Goal: Check status

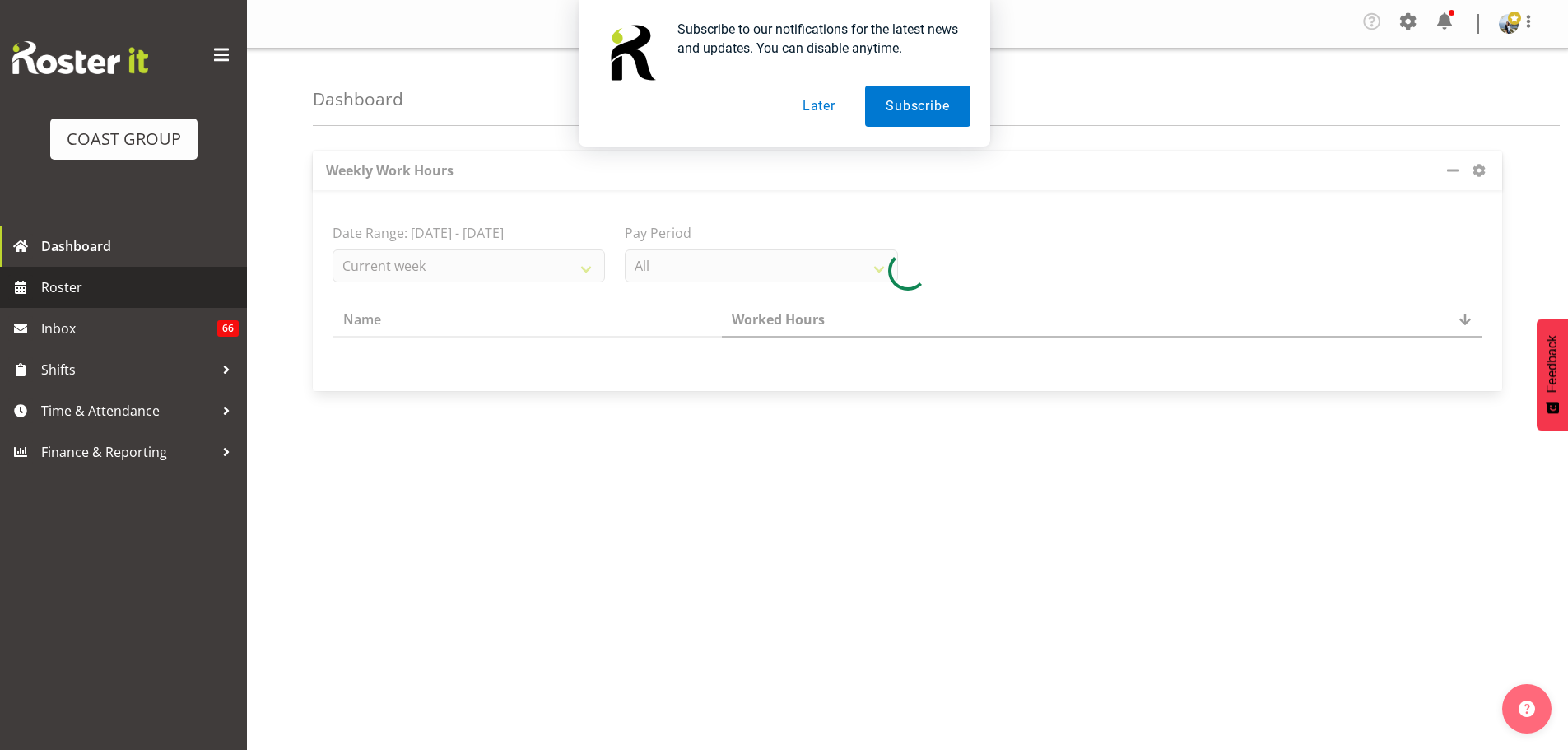
click at [109, 291] on span "Roster" at bounding box center [140, 288] width 198 height 25
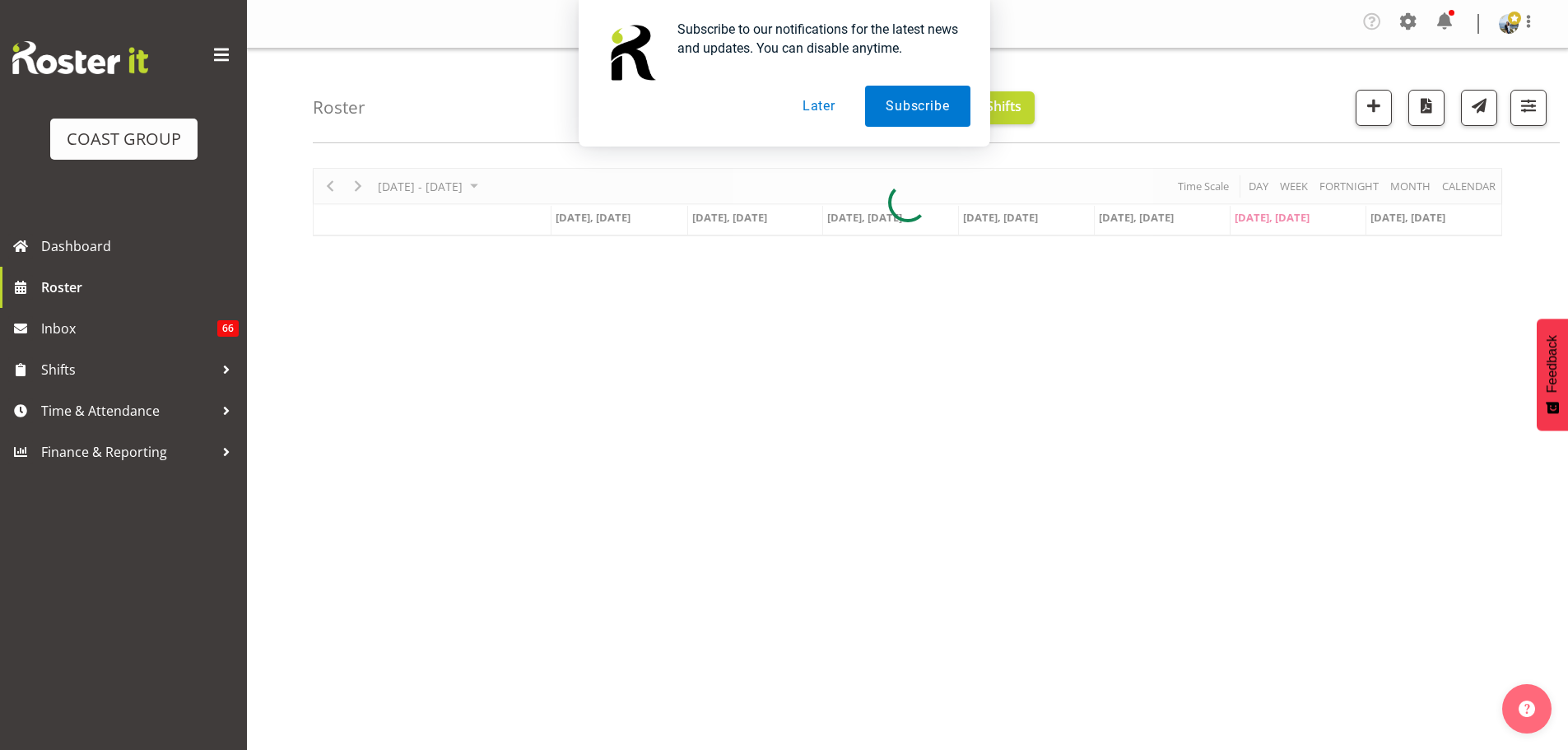
click at [815, 99] on button "Later" at bounding box center [819, 107] width 74 height 41
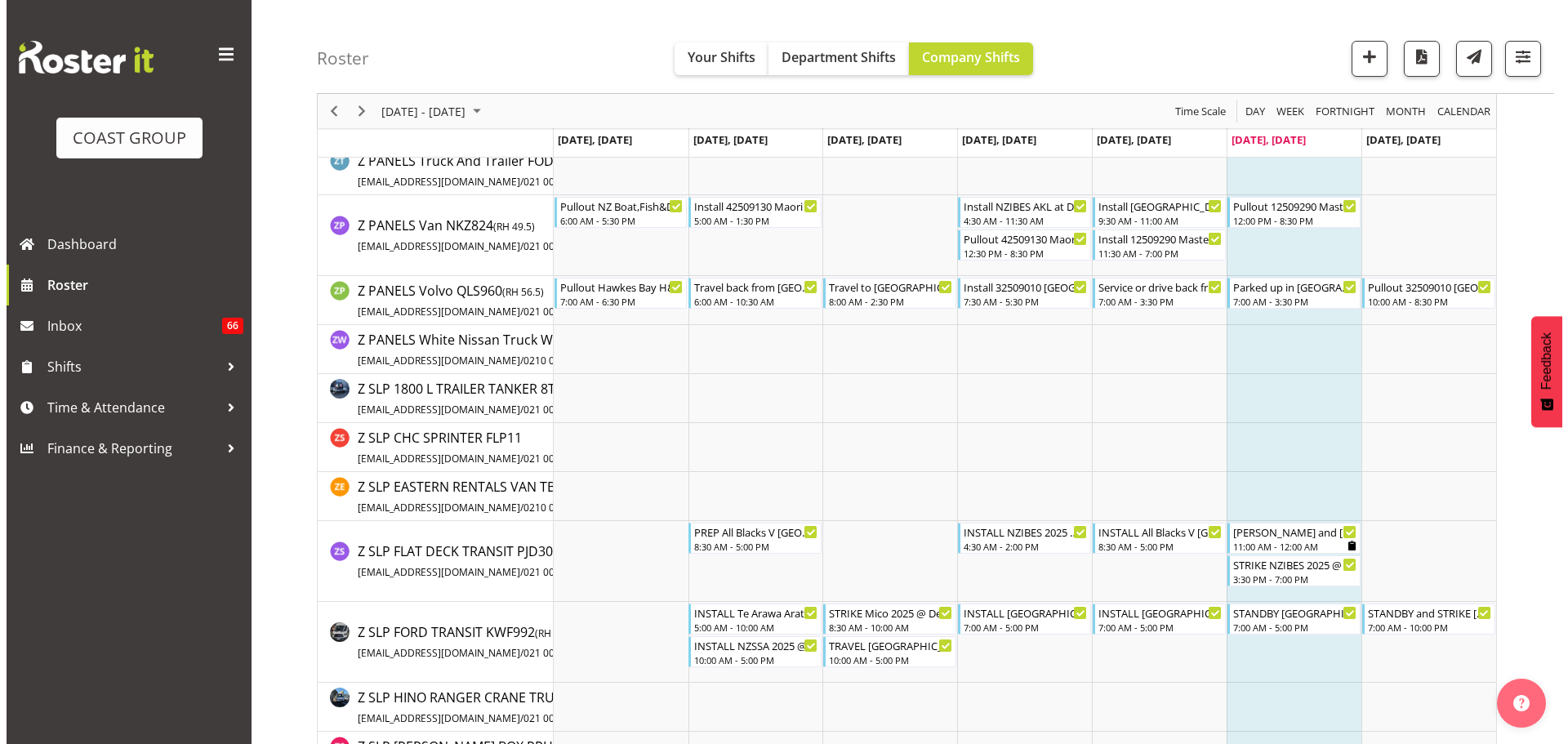
scroll to position [9798, 0]
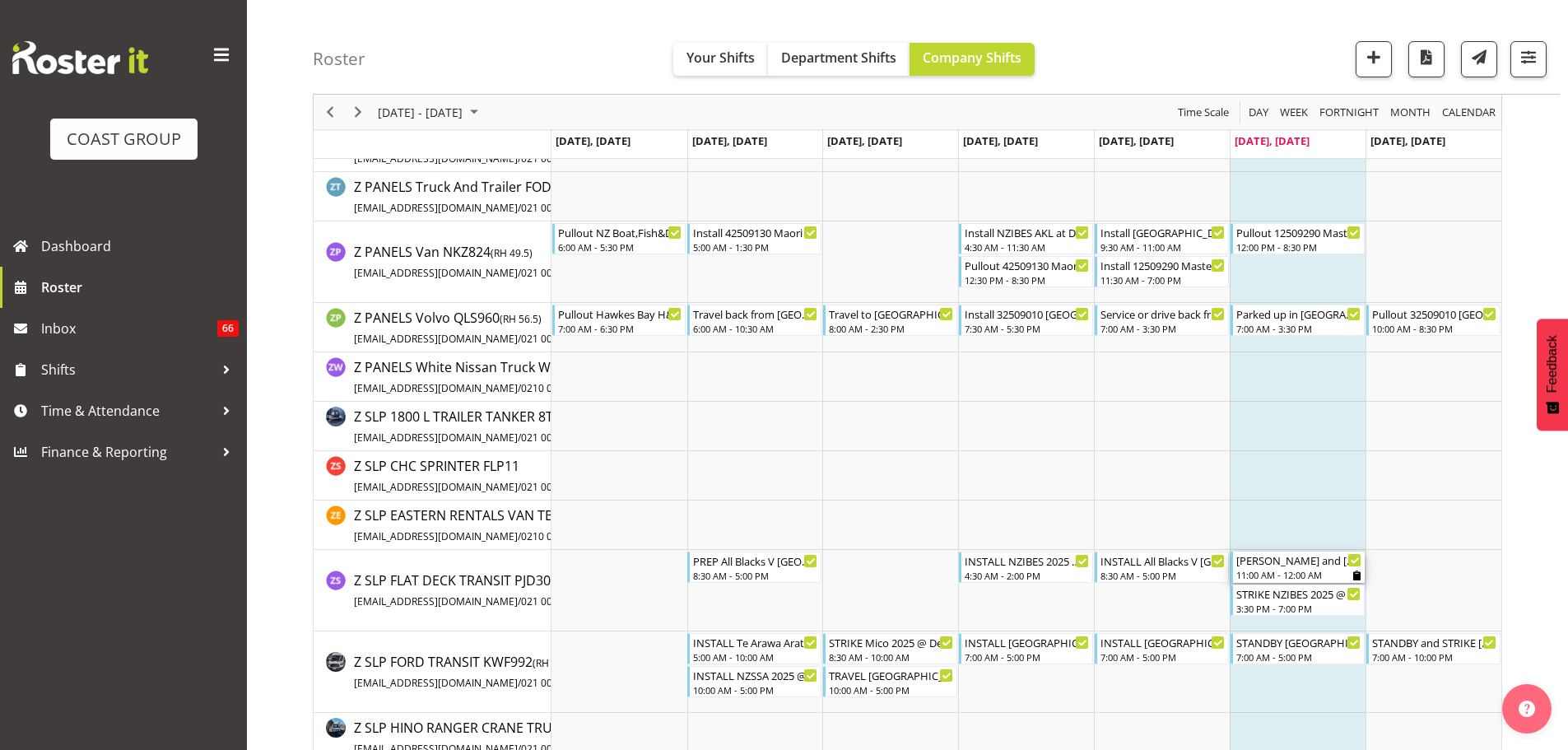
click at [1289, 581] on div "[PERSON_NAME] and [PERSON_NAME] GAME DAY All Blacks V [GEOGRAPHIC_DATA] [STREET…" at bounding box center [1299, 567] width 125 height 31
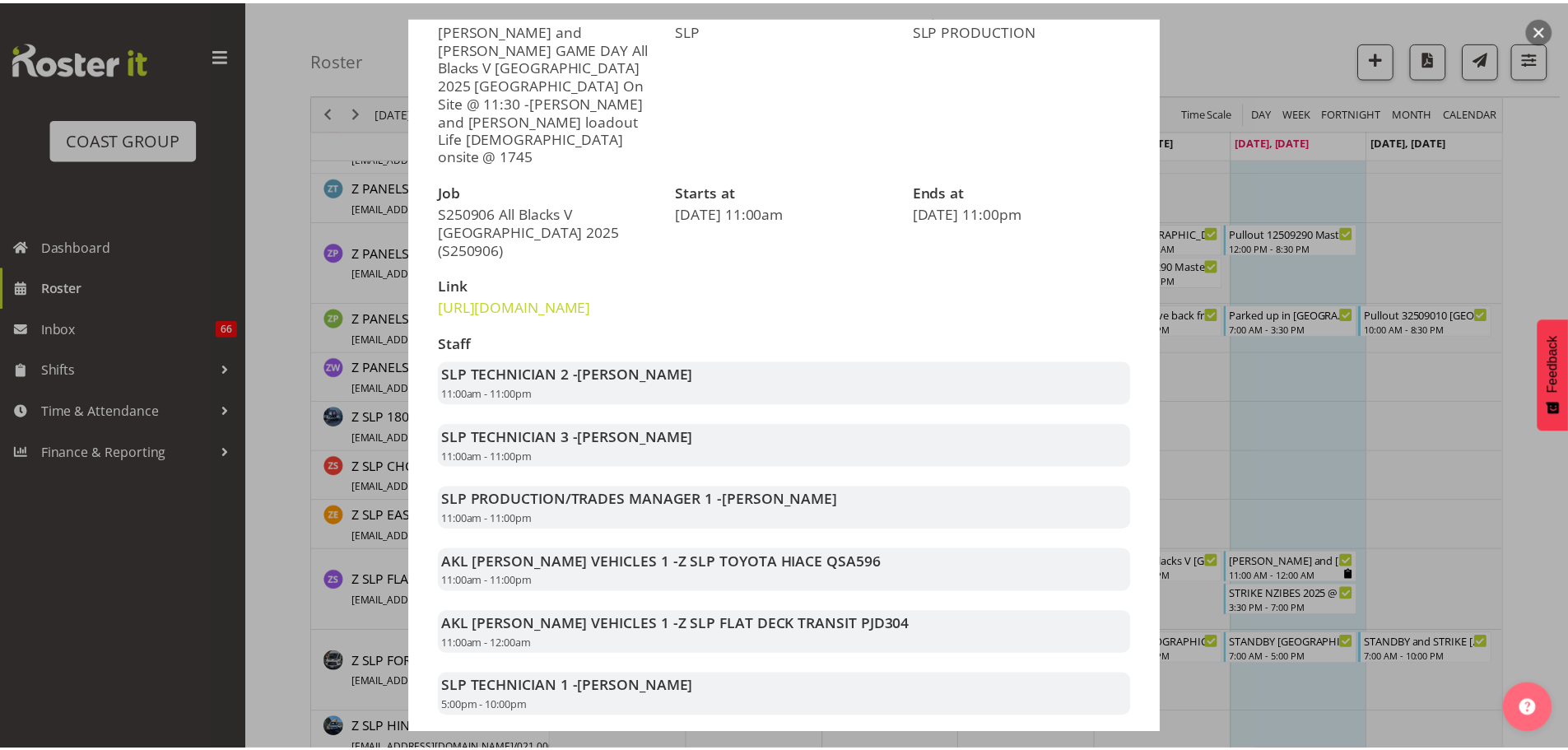
scroll to position [233, 0]
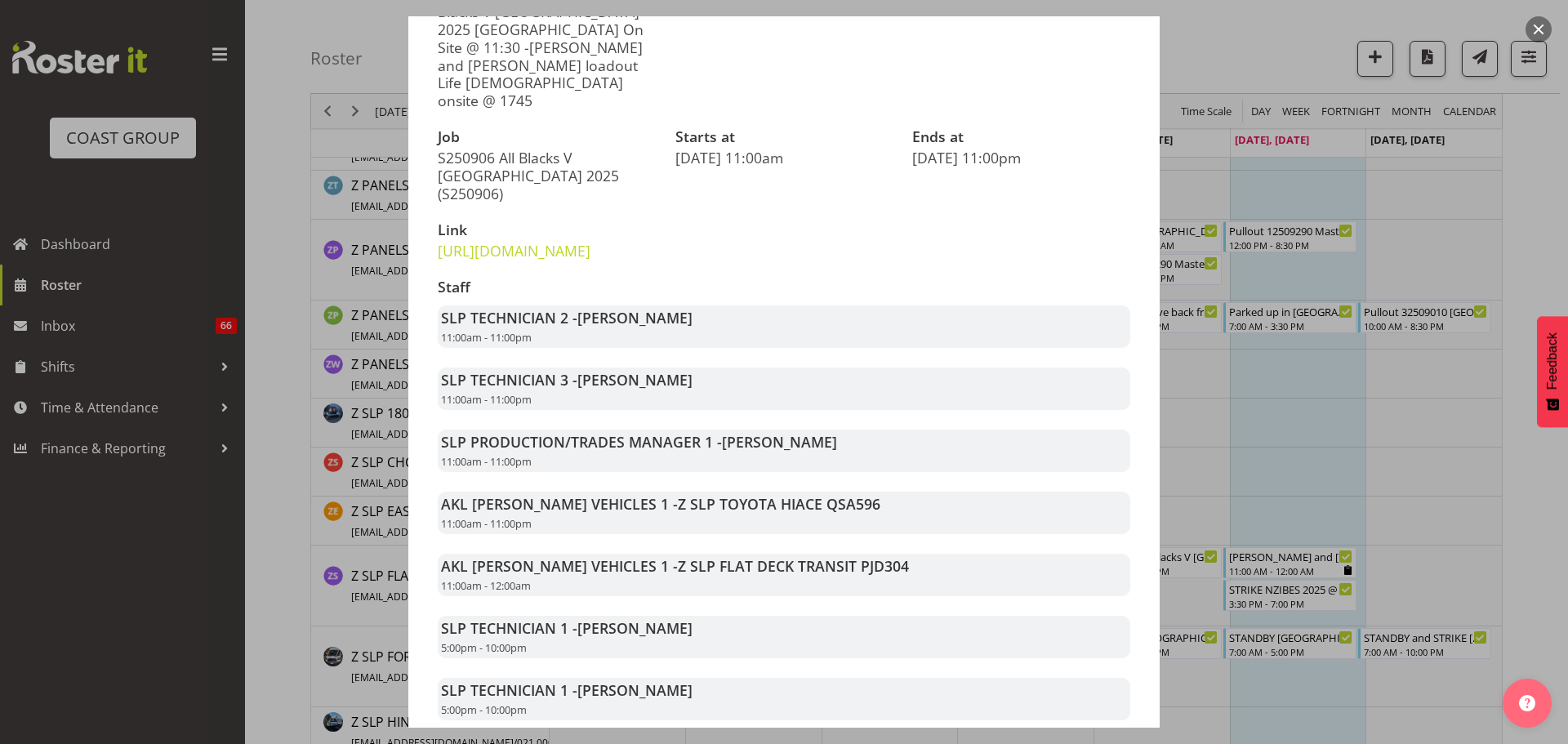
click at [1470, 500] on div at bounding box center [784, 372] width 1568 height 744
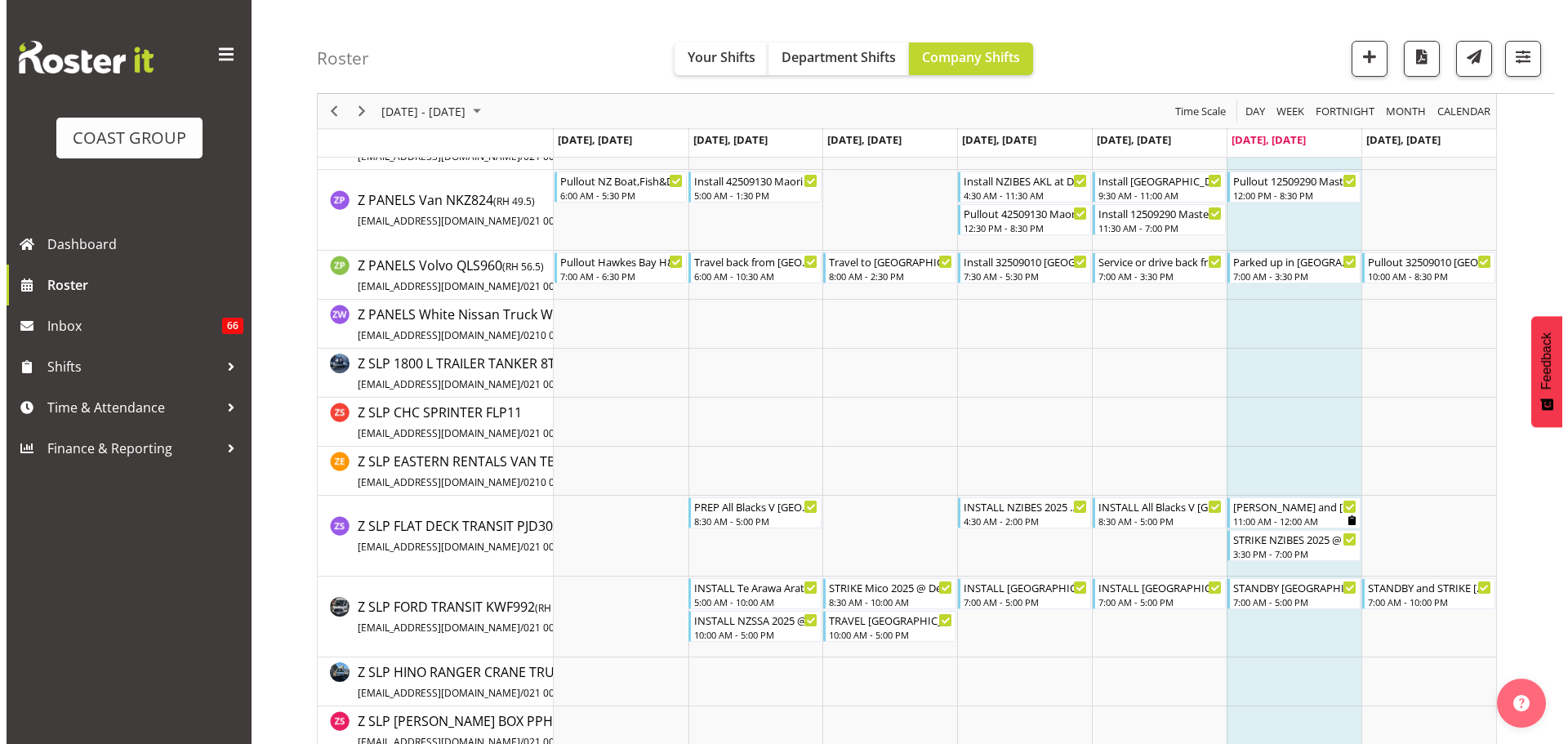
scroll to position [9860, 0]
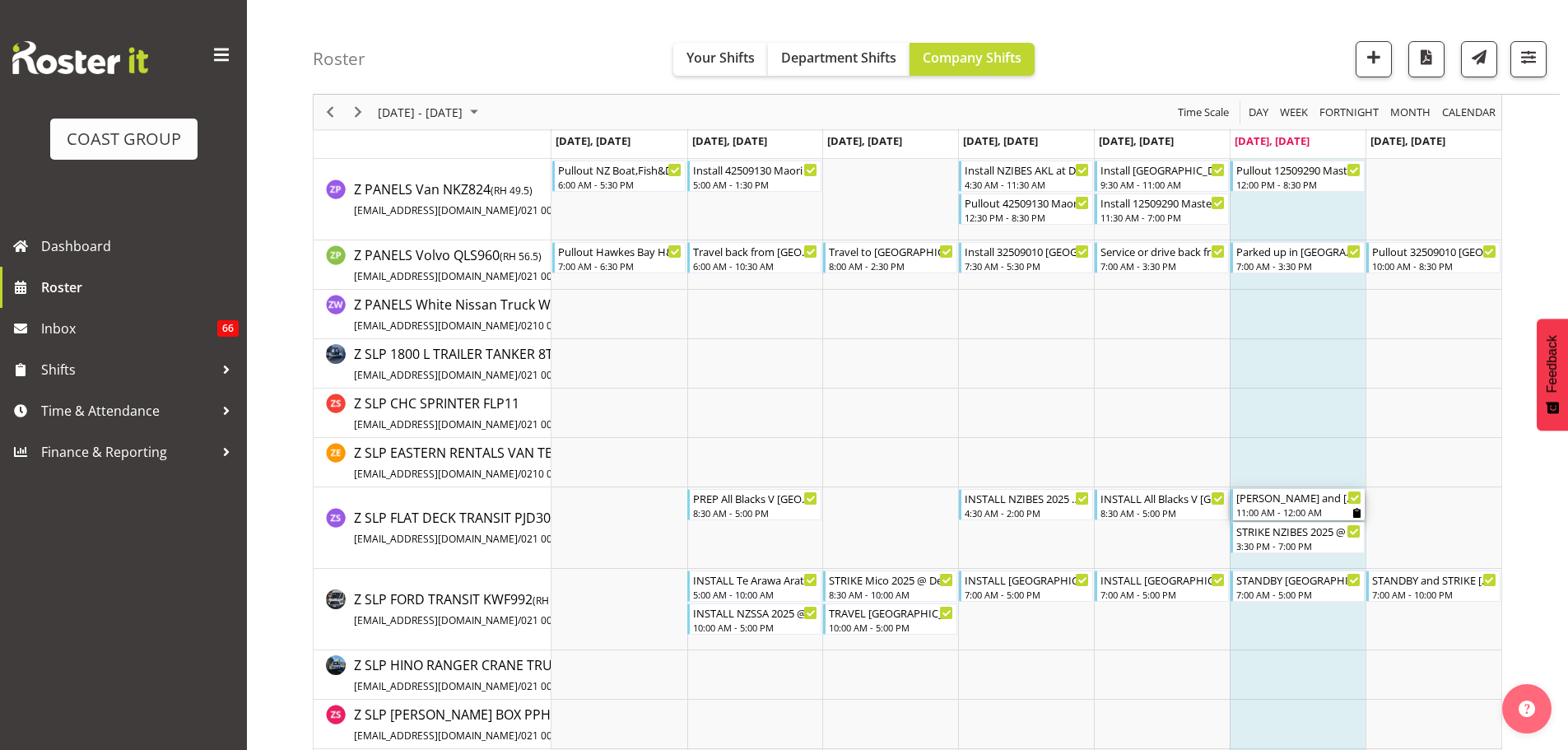
click at [1243, 503] on div "[PERSON_NAME] and [PERSON_NAME] GAME DAY All Blacks V [GEOGRAPHIC_DATA] 2025 [G…" at bounding box center [1299, 498] width 125 height 17
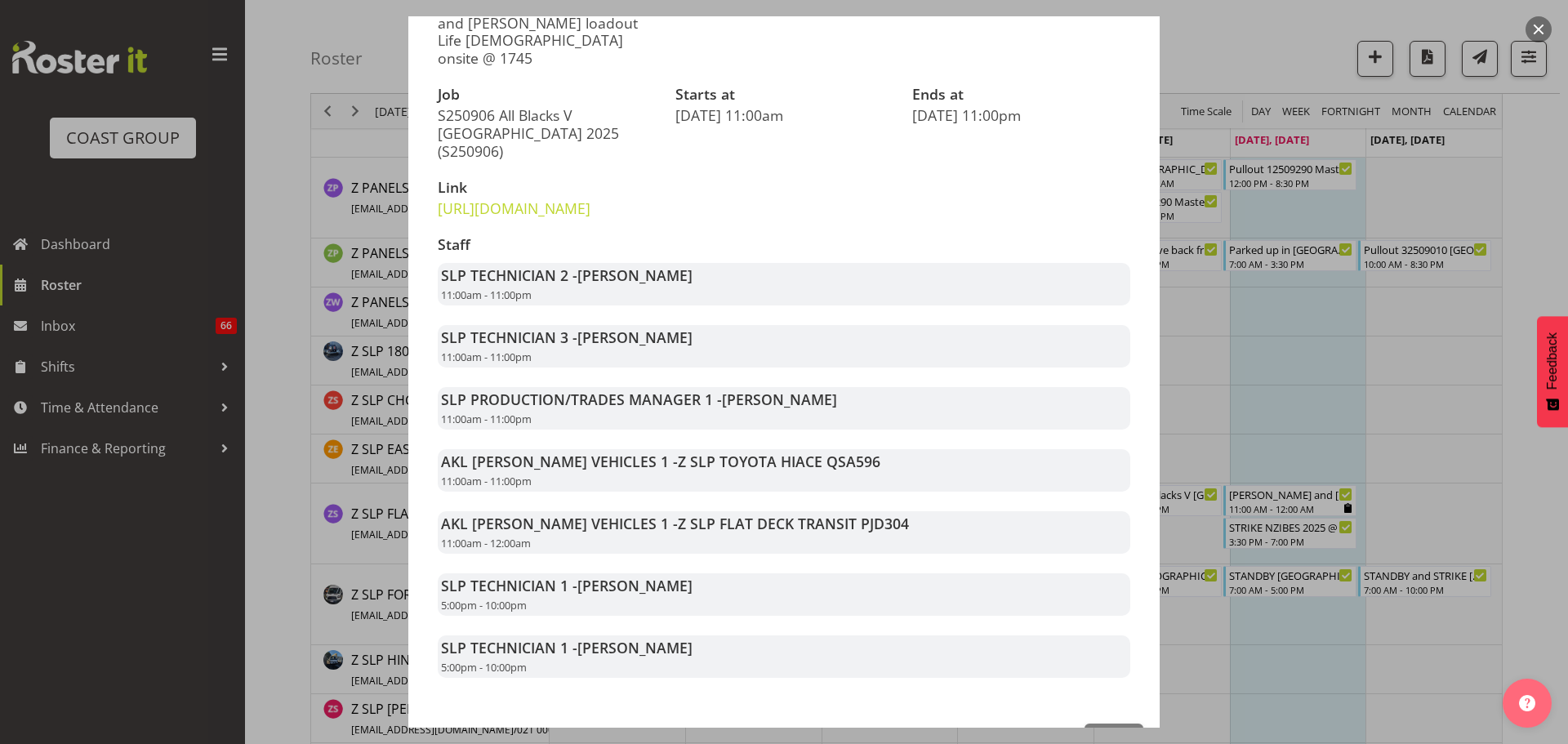
scroll to position [279, 0]
